Goal: Information Seeking & Learning: Learn about a topic

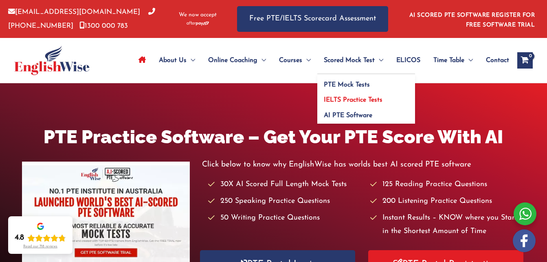
click at [351, 96] on link "IELTS Practice Tests" at bounding box center [366, 97] width 98 height 15
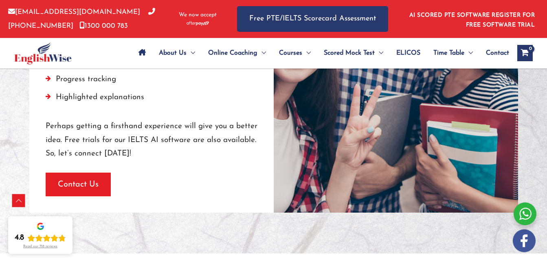
scroll to position [864, 0]
